Goal: Transaction & Acquisition: Purchase product/service

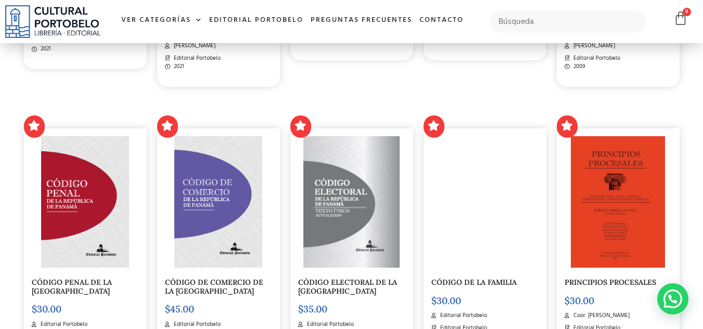
scroll to position [885, 0]
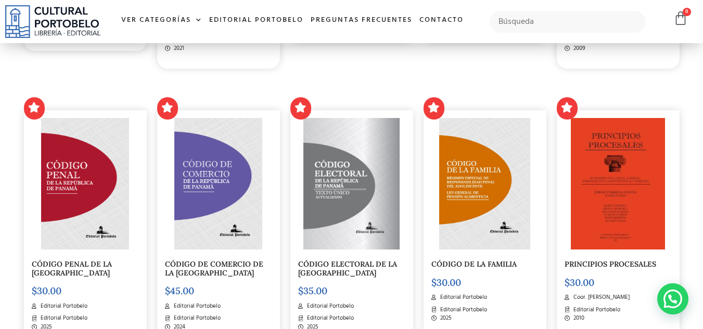
click at [628, 182] on img at bounding box center [618, 184] width 94 height 132
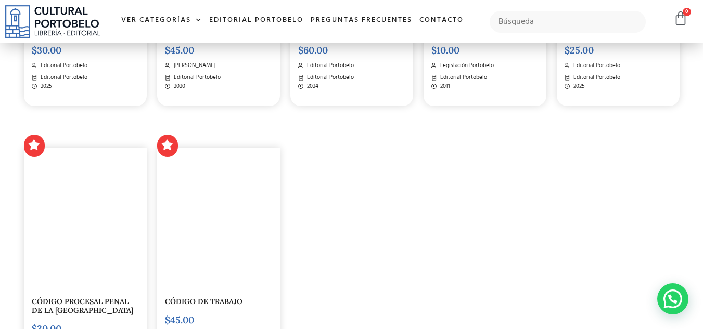
scroll to position [1769, 0]
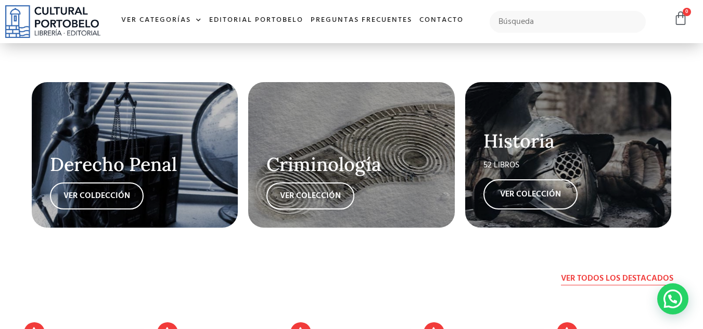
click at [578, 273] on span "Ver todos los destacados" at bounding box center [617, 279] width 112 height 12
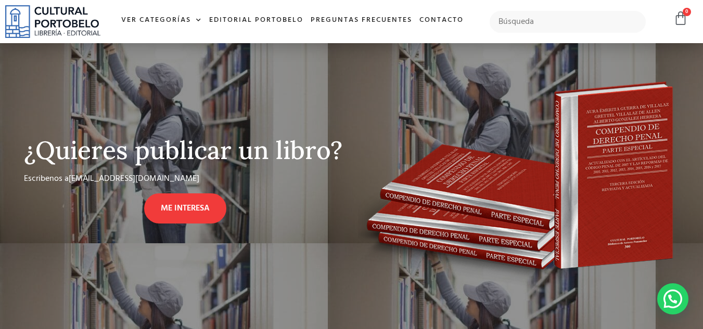
scroll to position [416, 0]
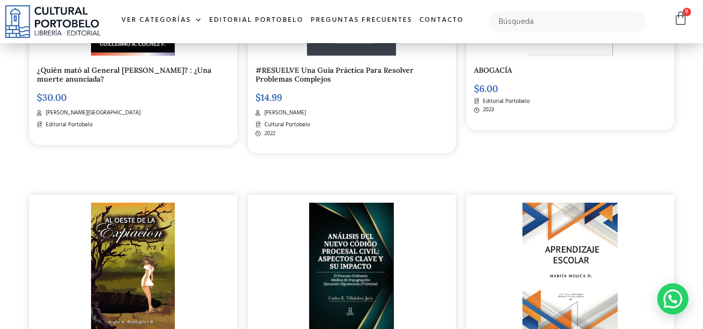
scroll to position [832, 0]
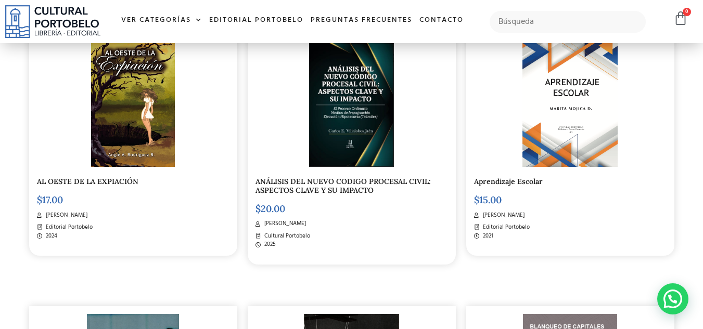
click at [334, 137] on img at bounding box center [351, 101] width 85 height 132
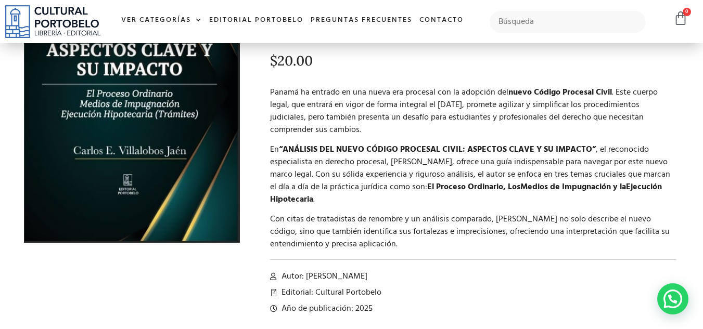
scroll to position [208, 0]
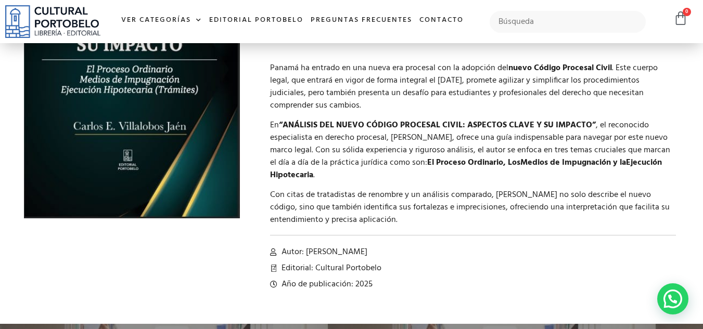
click at [333, 138] on p "En “ANÁLISIS DEL NUEVO CÓDIGO PROCESAL CIVIL: ASPECTOS CLAVE Y SU IMPACTO” , el…" at bounding box center [473, 150] width 406 height 62
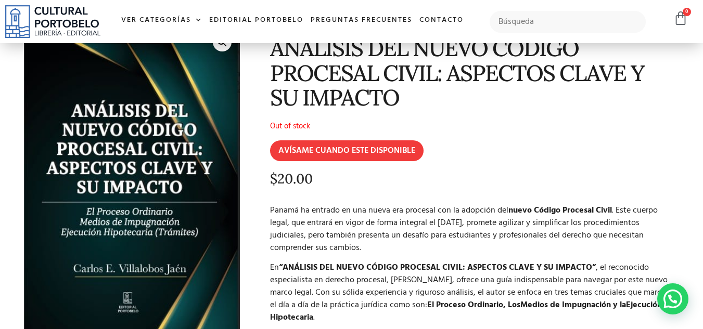
scroll to position [52, 0]
